Goal: Task Accomplishment & Management: Manage account settings

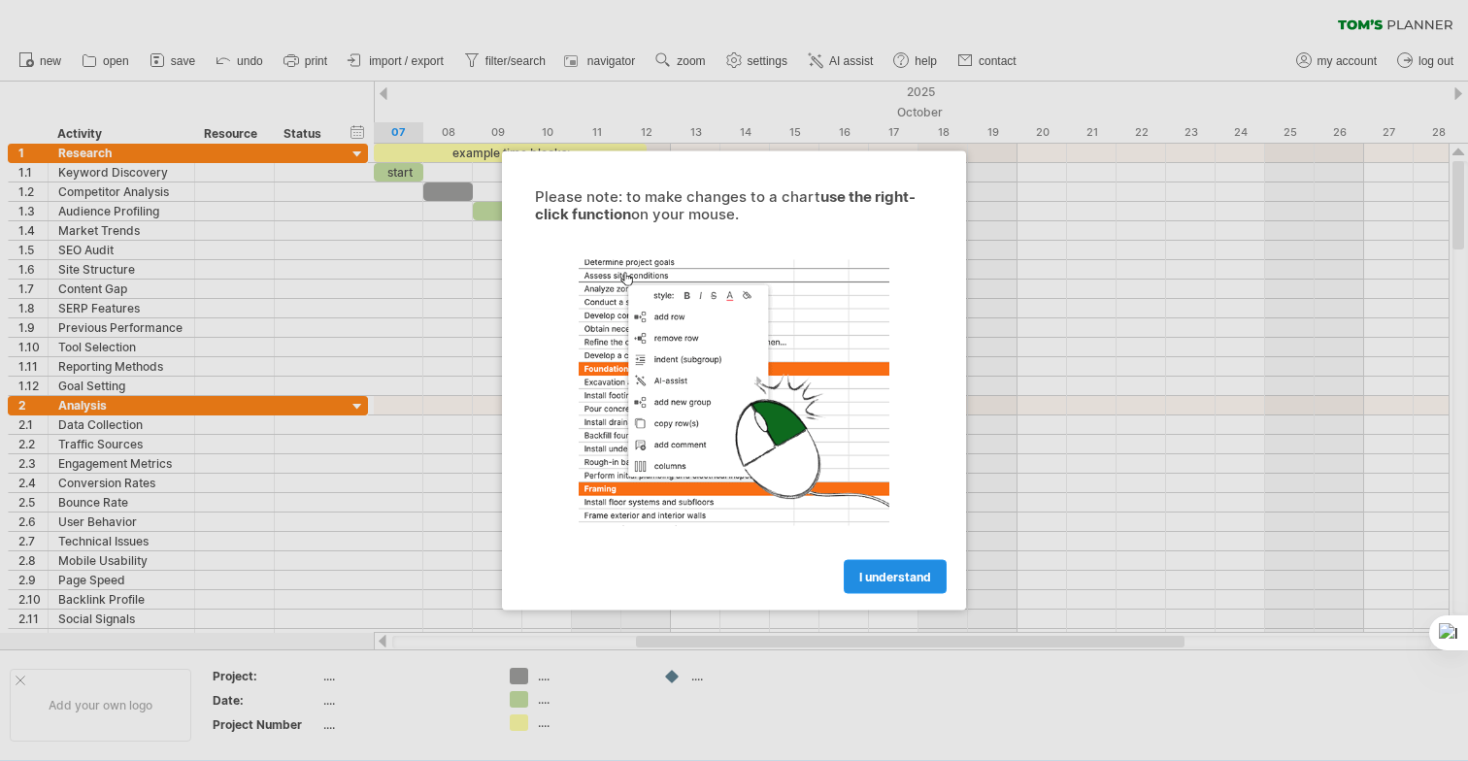
click at [885, 582] on span "I understand" at bounding box center [895, 577] width 72 height 15
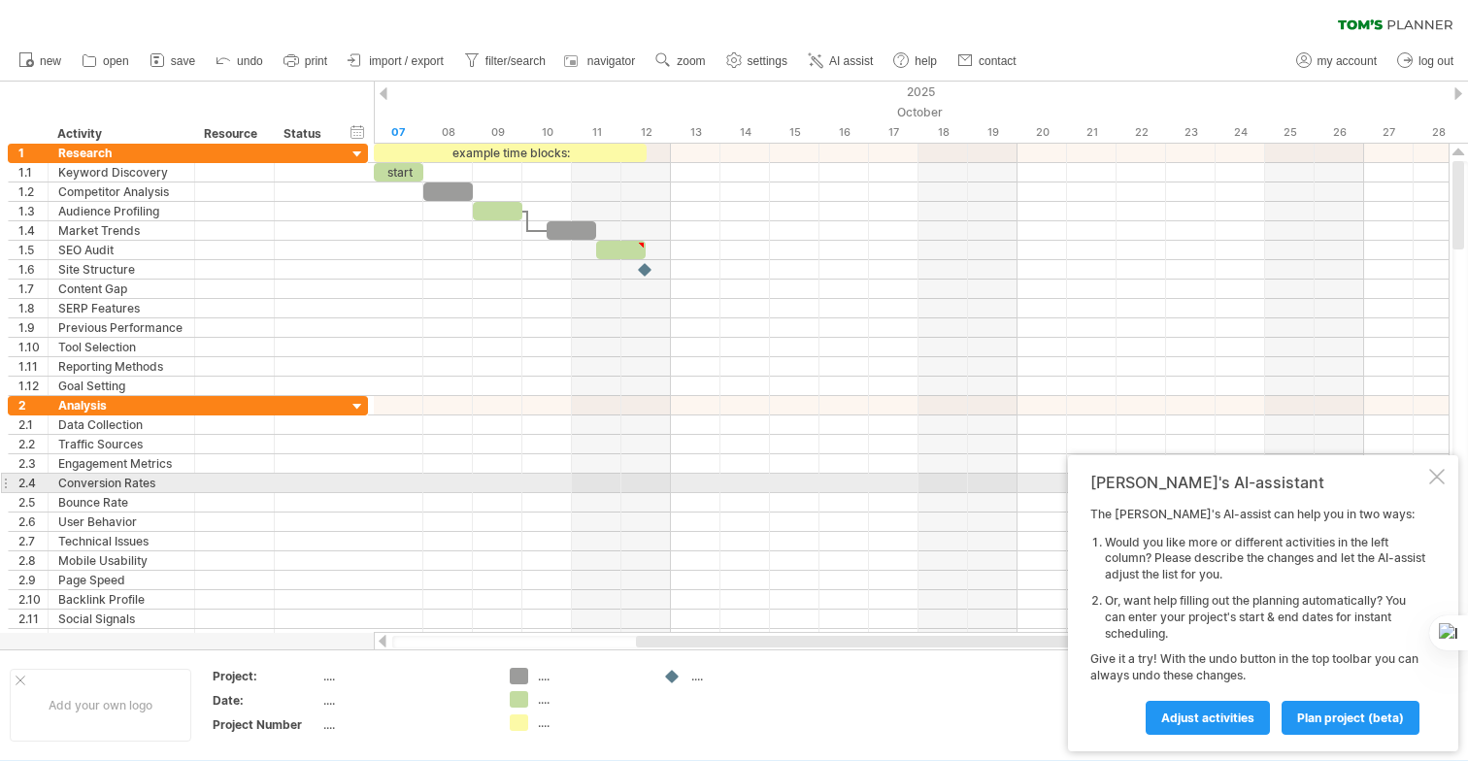
click at [1442, 479] on div at bounding box center [1437, 477] width 16 height 16
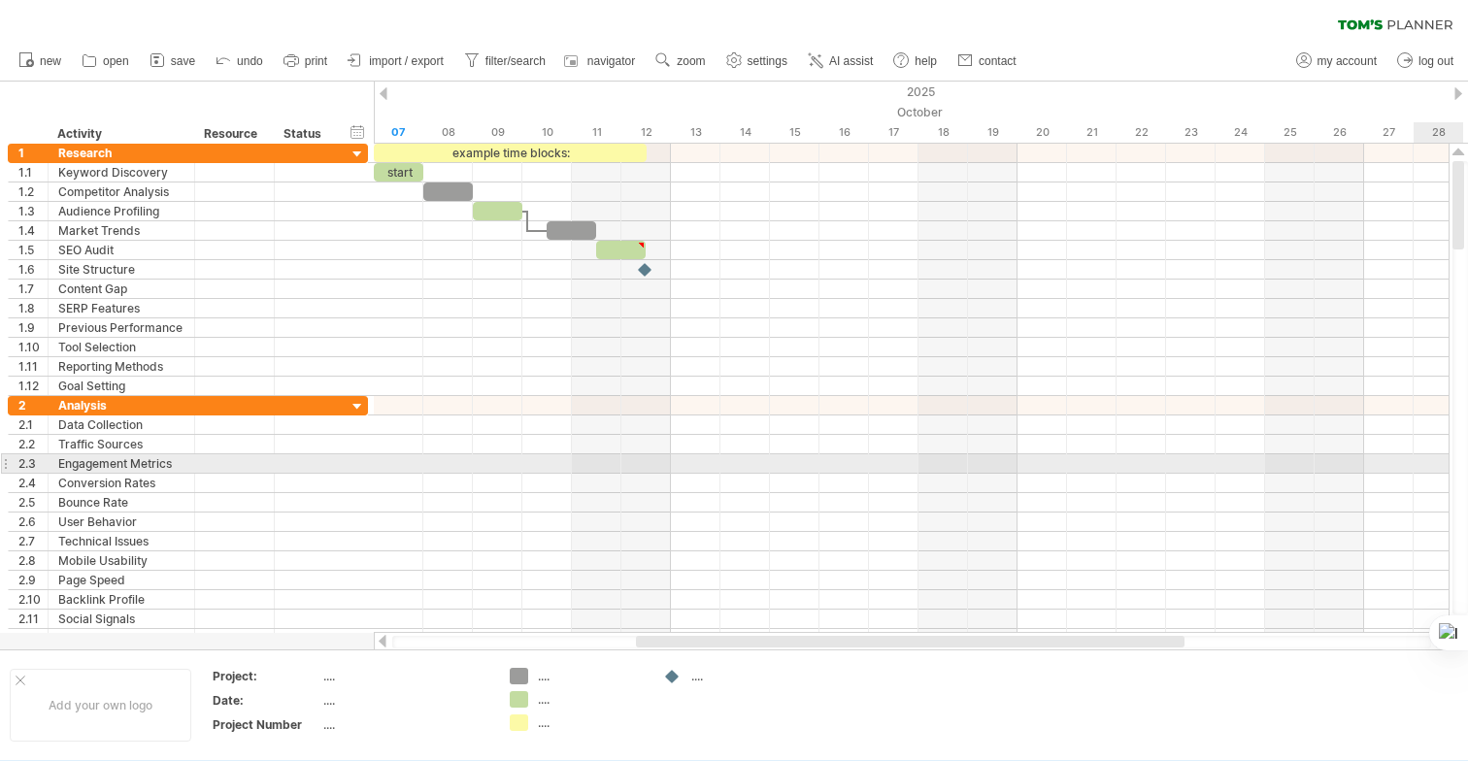
drag, startPoint x: 1457, startPoint y: 185, endPoint x: 1467, endPoint y: 168, distance: 19.7
click at [1467, 168] on html "progress(100%) Trying to reach [DOMAIN_NAME] Connected again... 0% clear filter…" at bounding box center [734, 382] width 1468 height 765
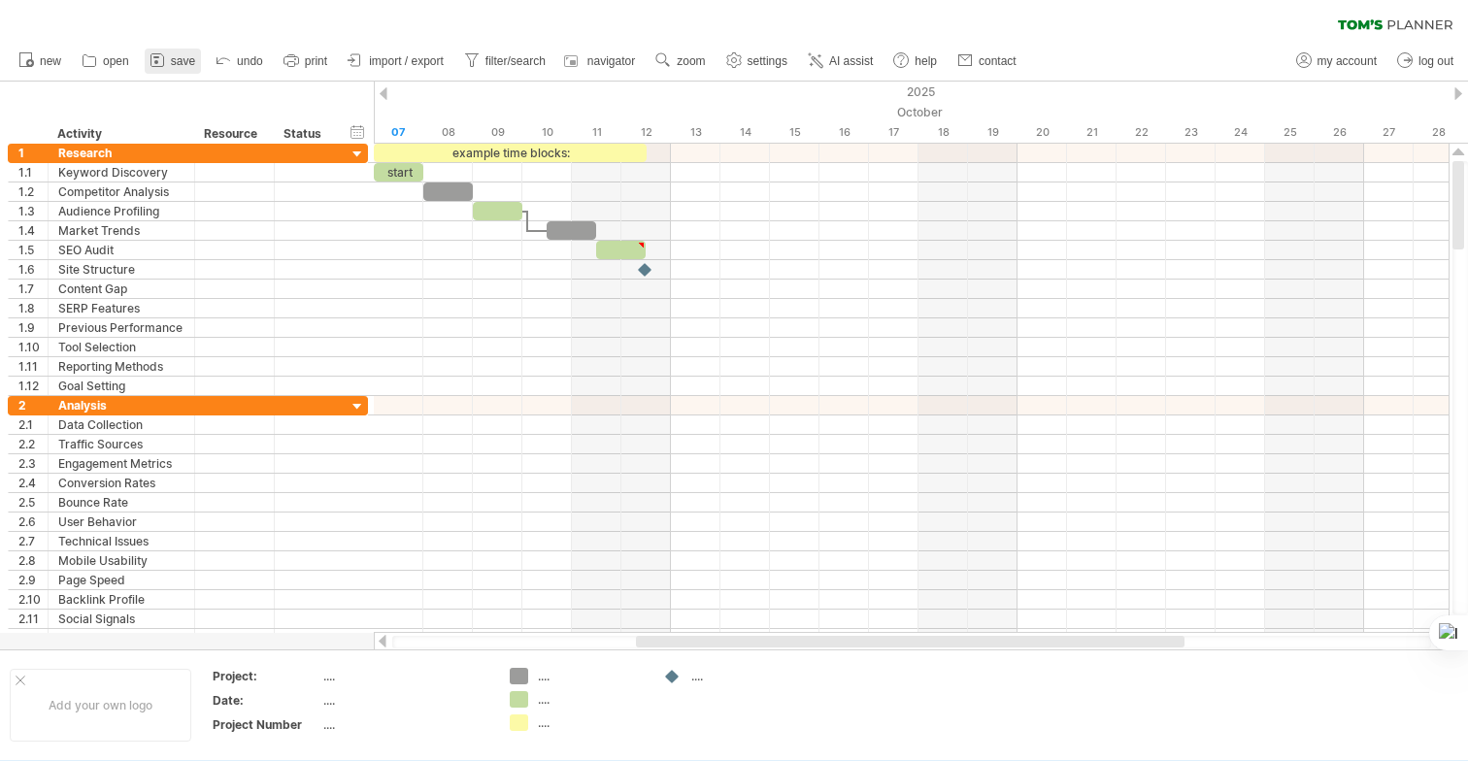
click at [190, 59] on span "save" at bounding box center [183, 61] width 24 height 14
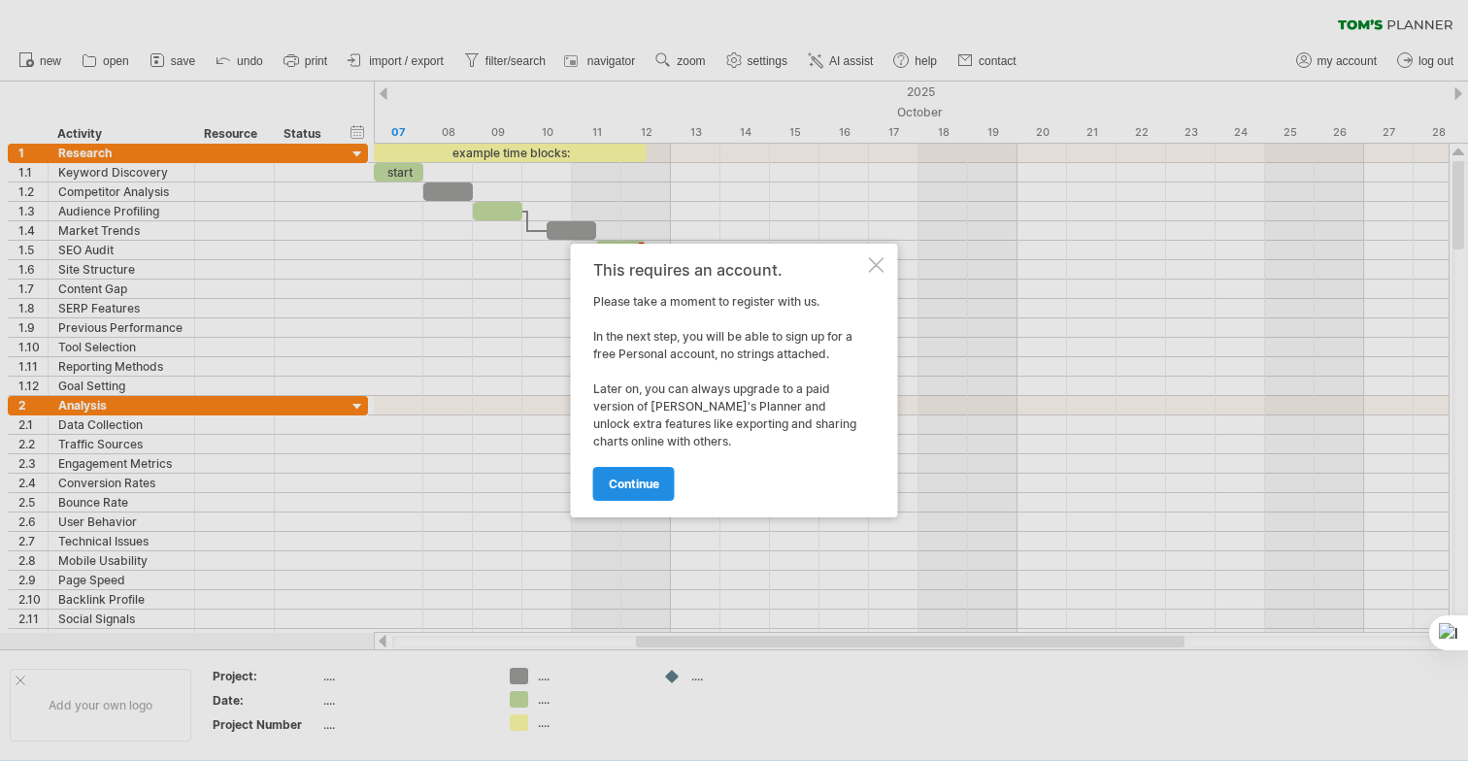
click at [659, 484] on span "continue" at bounding box center [634, 484] width 50 height 15
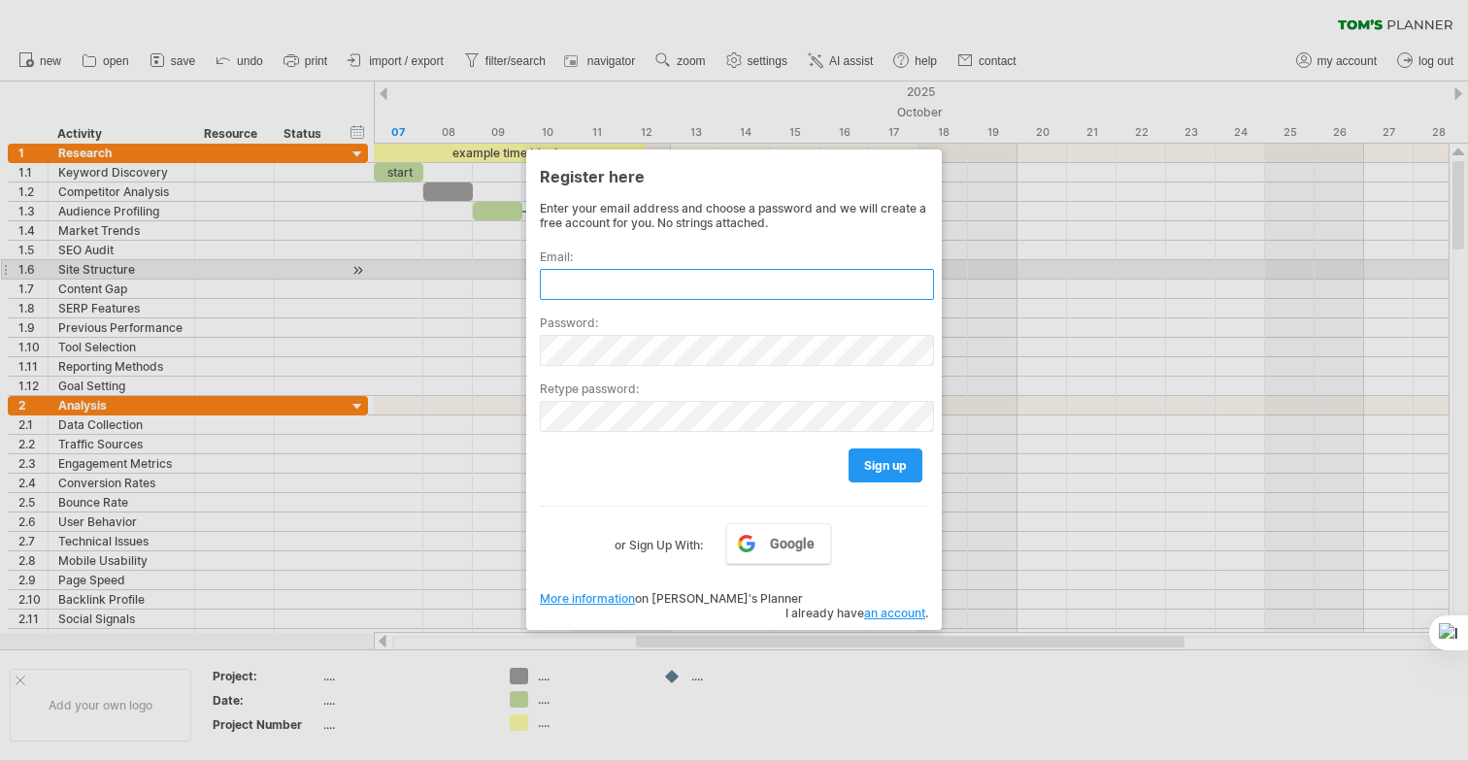
click at [639, 277] on input "text" at bounding box center [737, 284] width 394 height 31
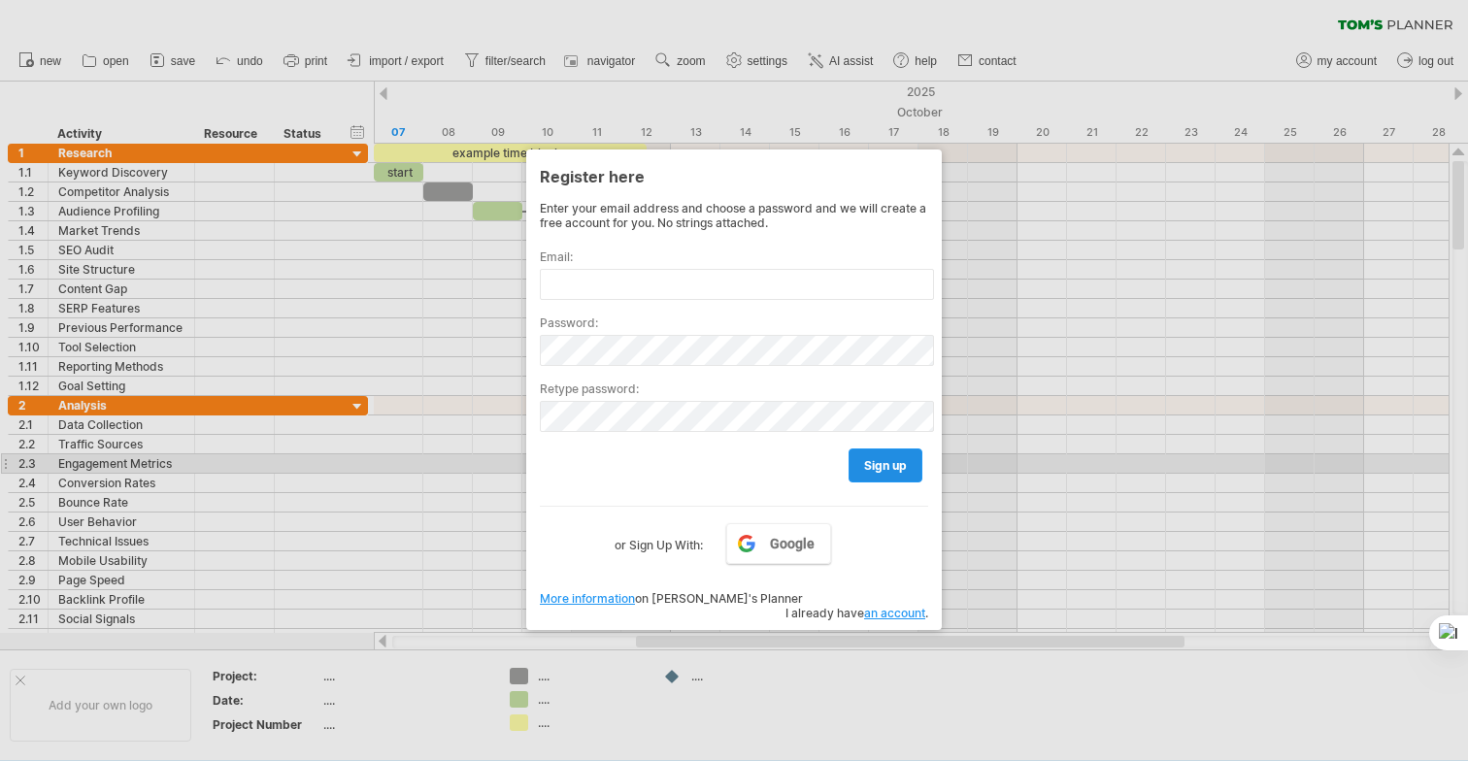
click at [873, 459] on span "sign up" at bounding box center [885, 465] width 43 height 15
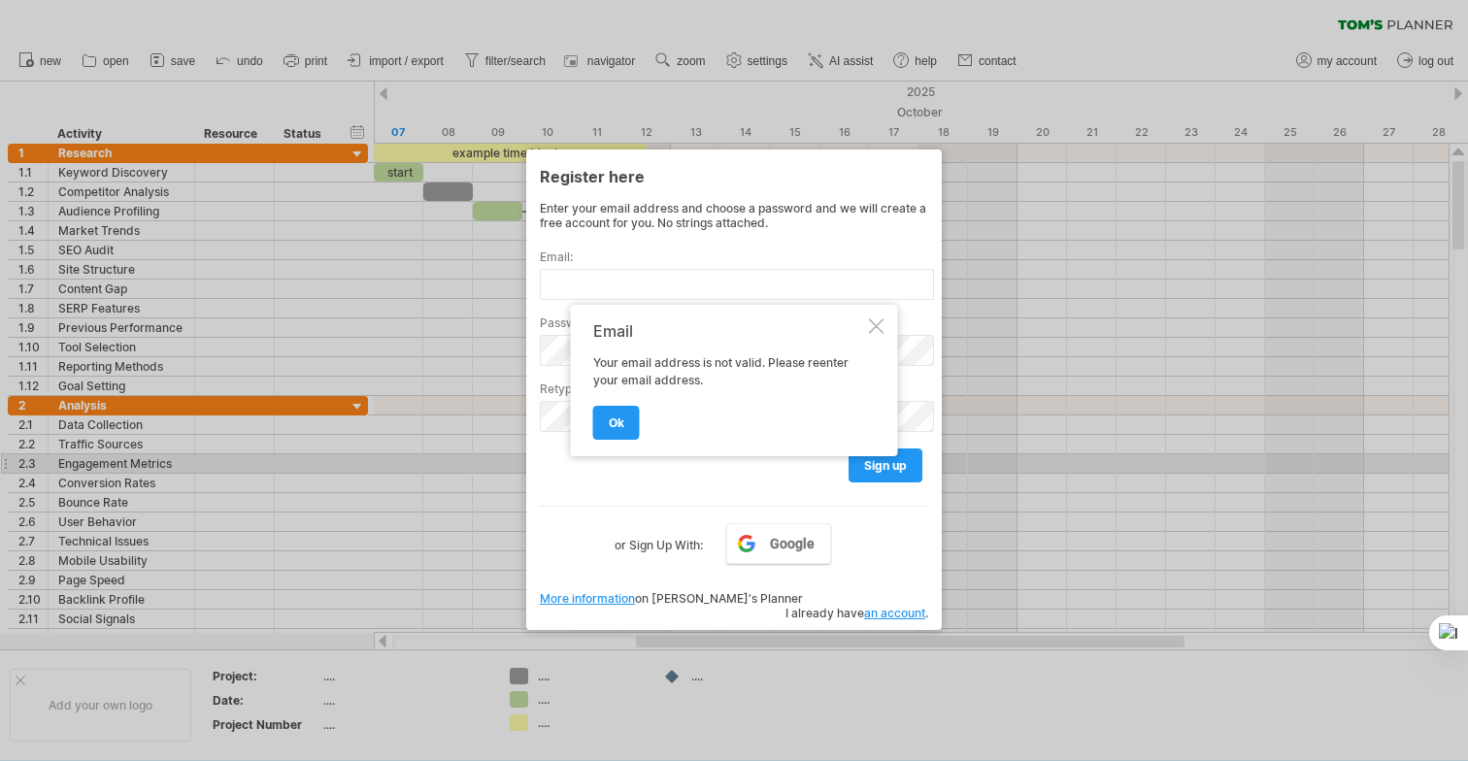
click at [882, 333] on div at bounding box center [877, 327] width 16 height 16
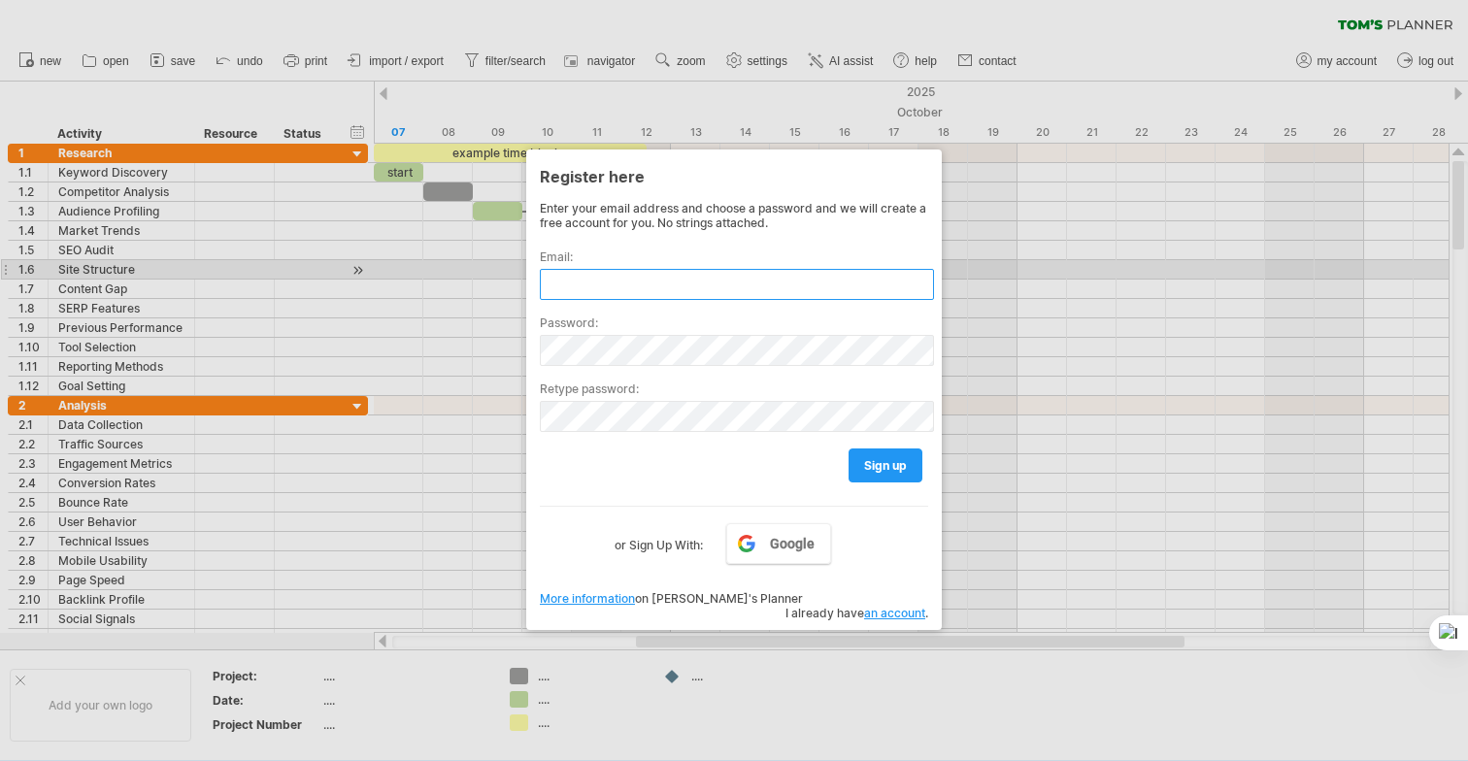
click at [704, 271] on input "text" at bounding box center [737, 284] width 394 height 31
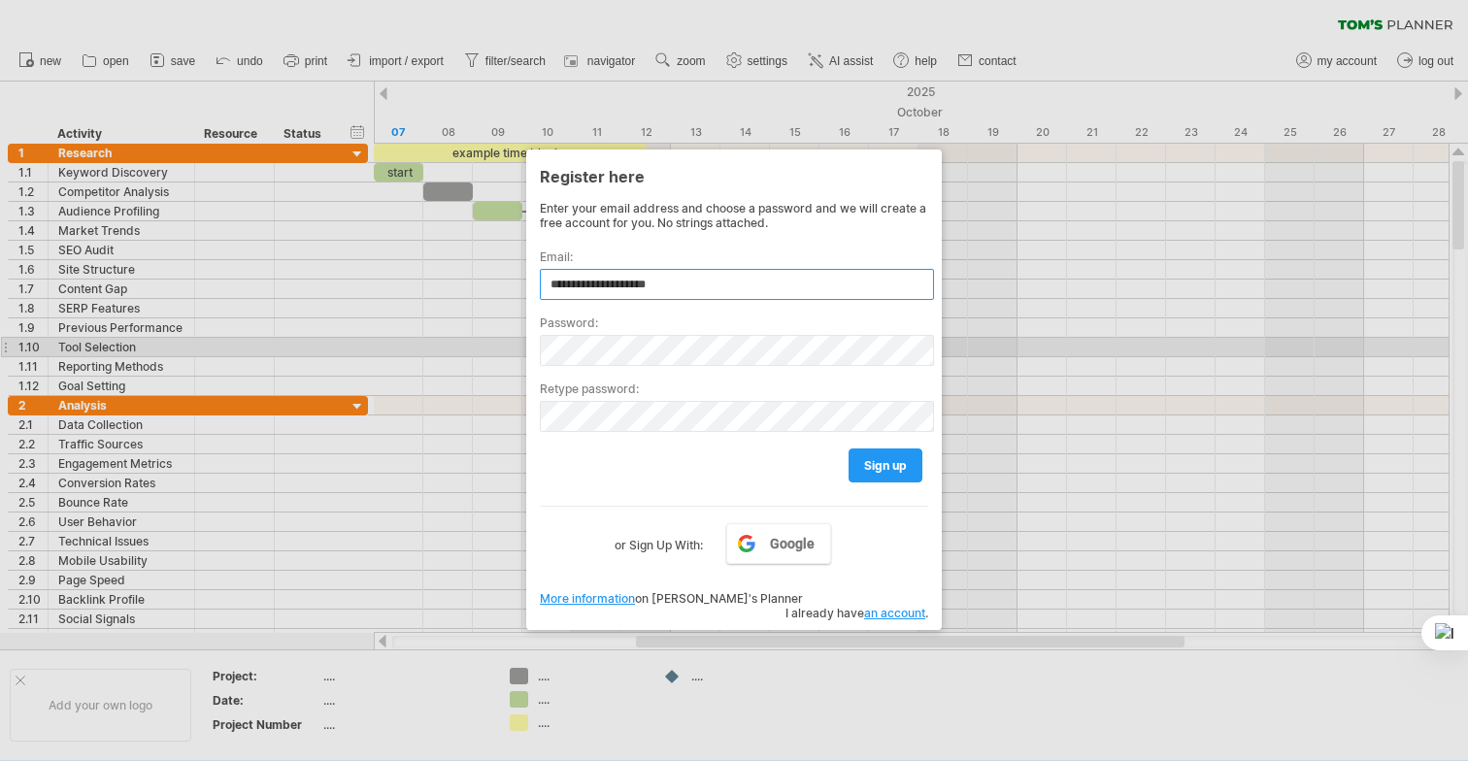
type input "**********"
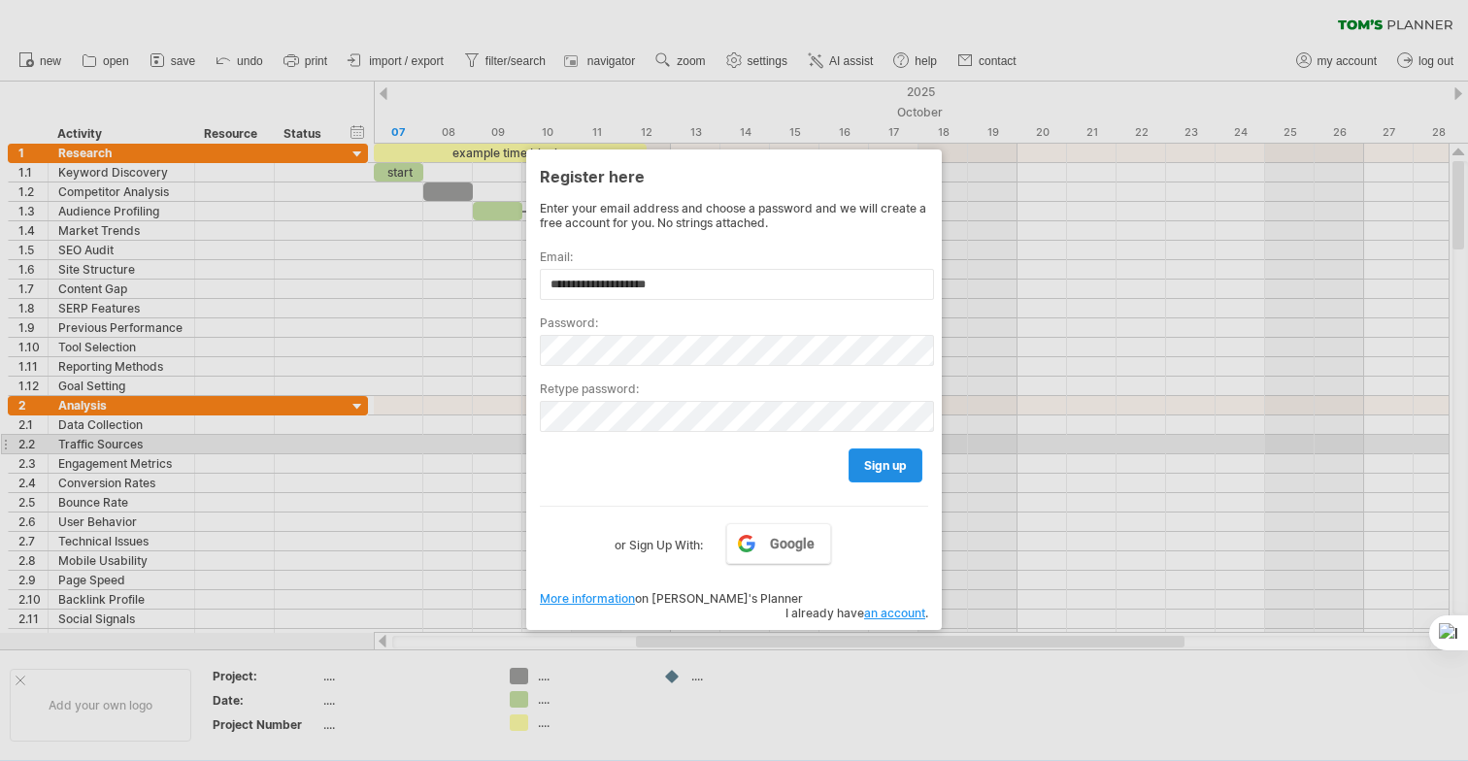
click at [868, 453] on link "sign up" at bounding box center [886, 466] width 74 height 34
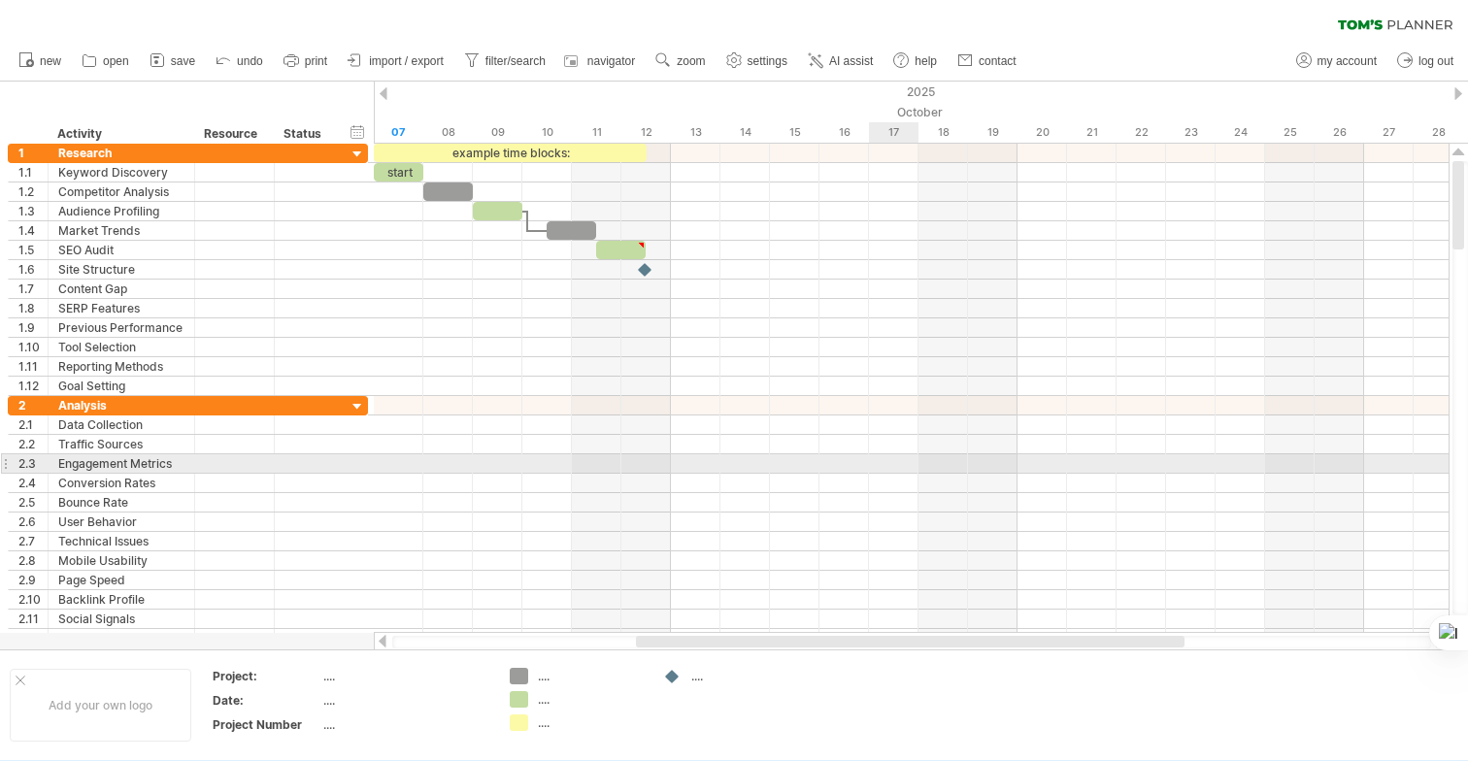
click at [886, 466] on div at bounding box center [911, 463] width 1075 height 19
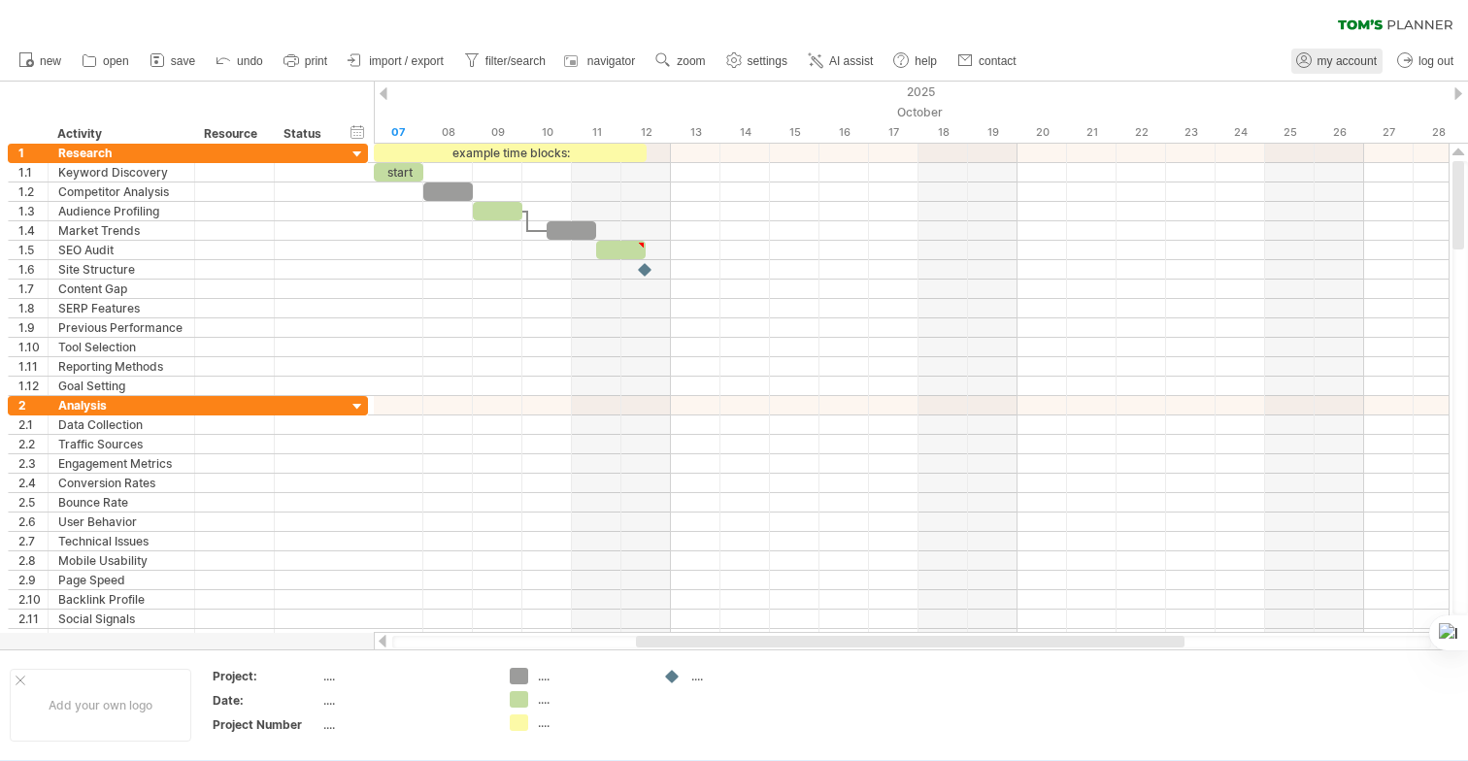
click at [1352, 65] on span "my account" at bounding box center [1347, 61] width 59 height 14
type input "**********"
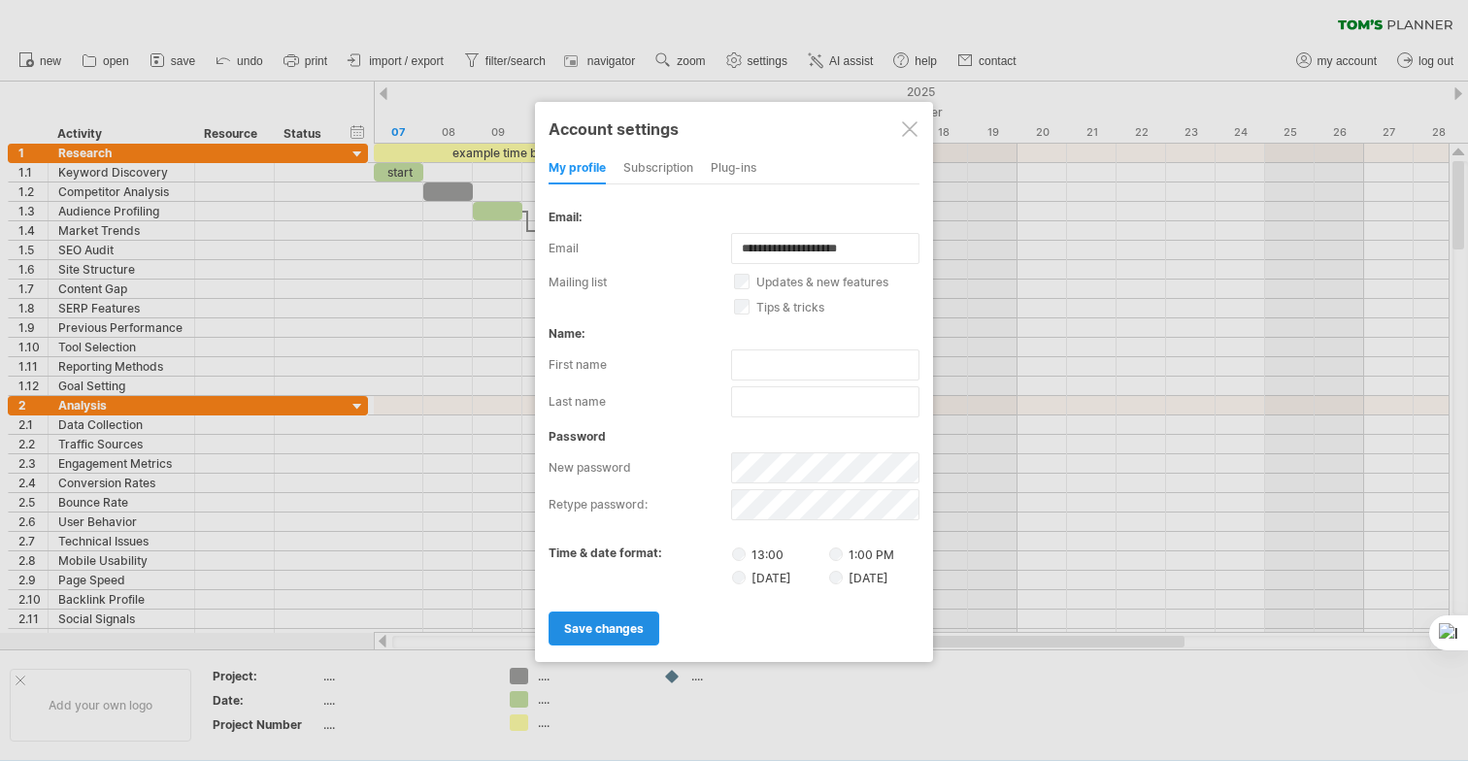
click at [621, 628] on span "save changes" at bounding box center [604, 628] width 80 height 15
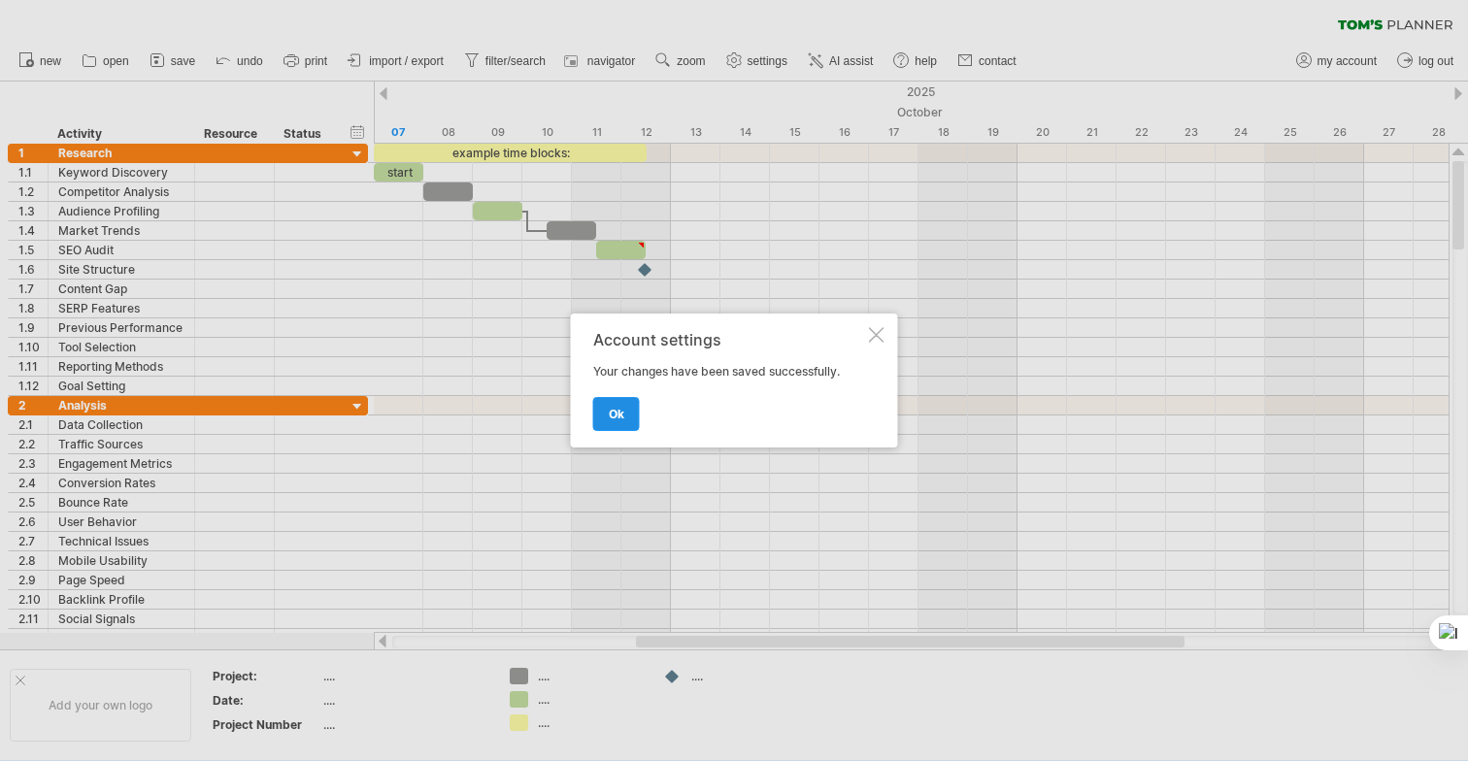
click at [624, 416] on link "ok" at bounding box center [616, 414] width 47 height 34
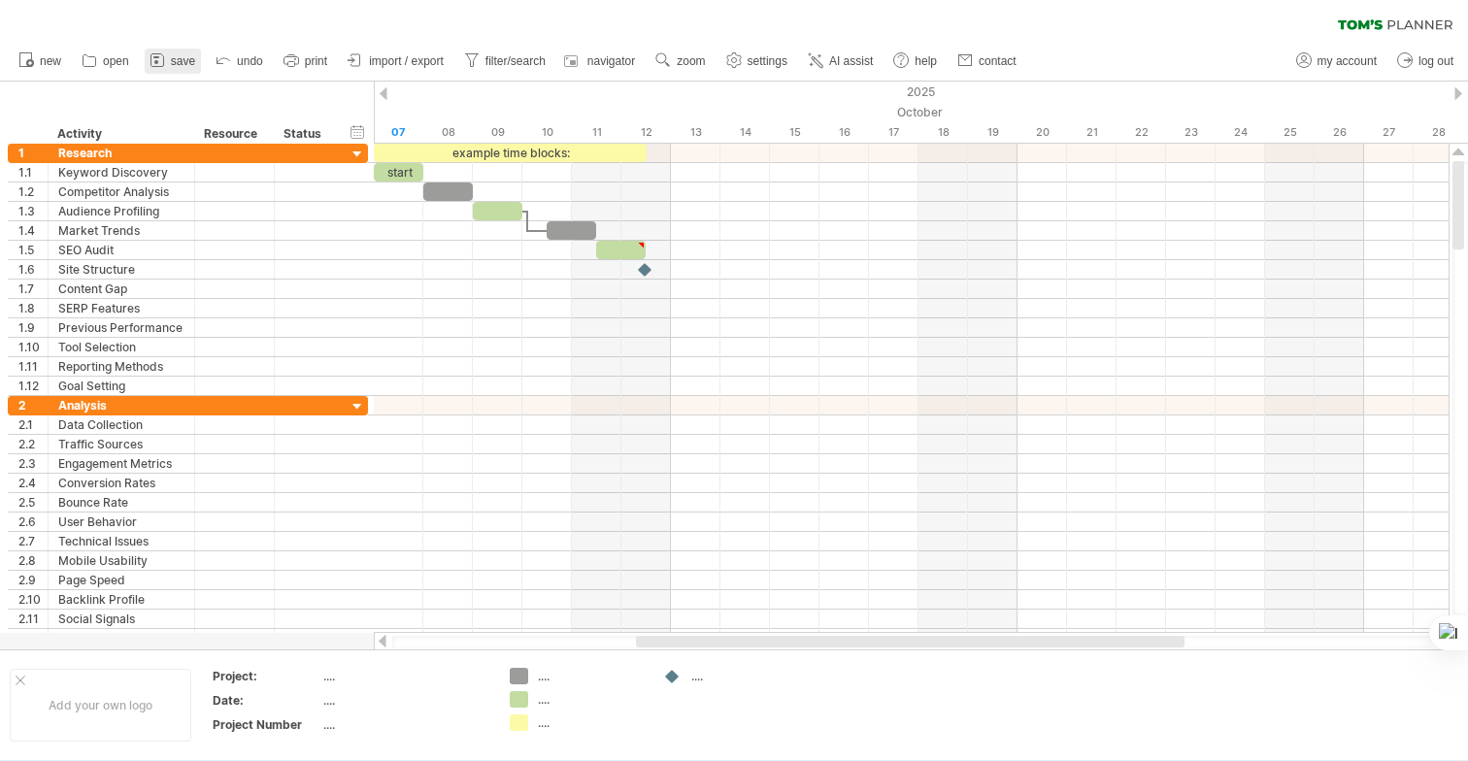
click at [196, 57] on link "save" at bounding box center [173, 61] width 56 height 25
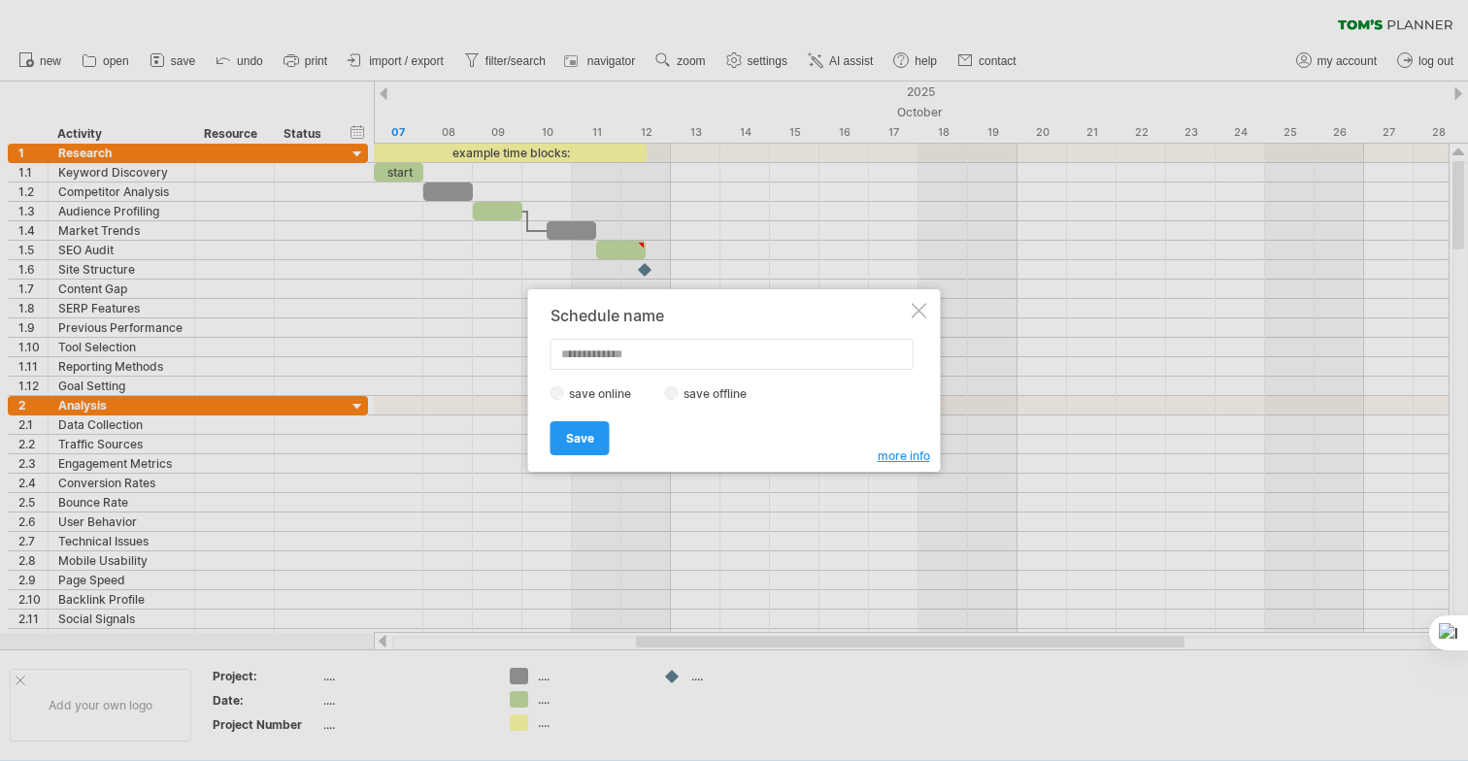
click at [924, 311] on div at bounding box center [920, 311] width 16 height 16
